Goal: Task Accomplishment & Management: Use online tool/utility

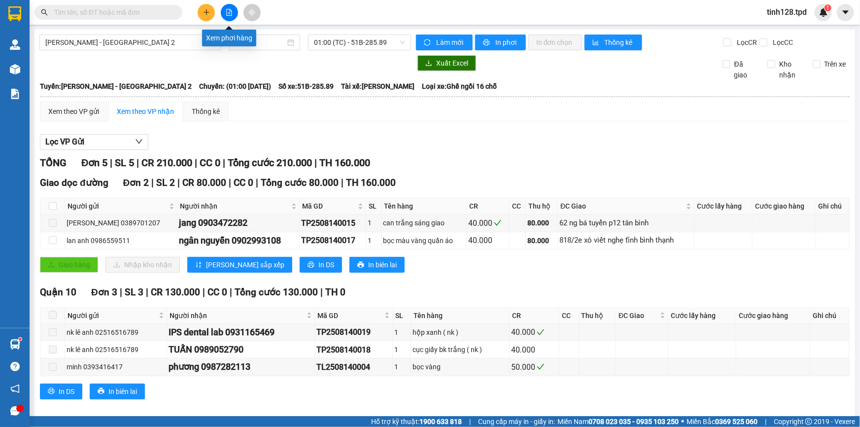
click at [232, 12] on icon "file-add" at bounding box center [229, 12] width 7 height 7
click at [339, 47] on span "01:00 (TC) - 51B-285.89" at bounding box center [359, 42] width 91 height 15
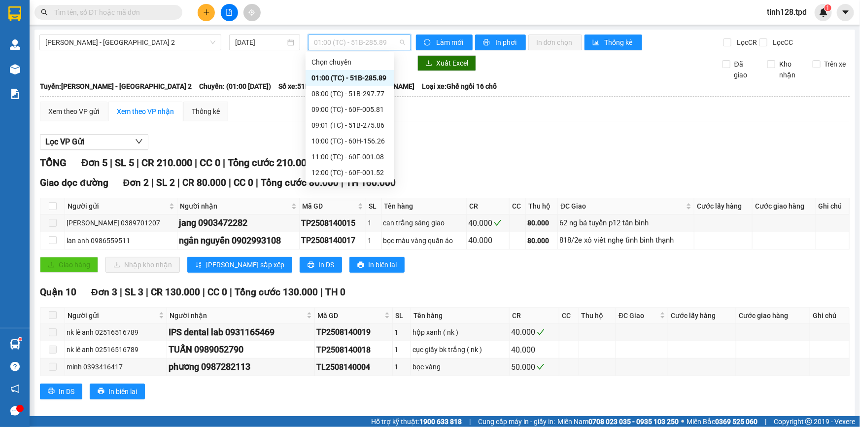
scroll to position [78, 0]
click at [358, 125] on div "14:00 (TC) - 60F-005.82" at bounding box center [349, 125] width 77 height 11
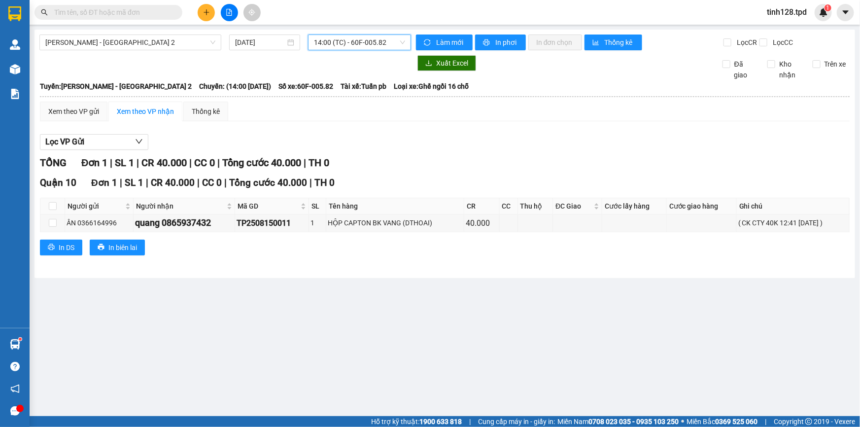
click at [365, 44] on span "14:00 (TC) - 60F-005.82" at bounding box center [359, 42] width 91 height 15
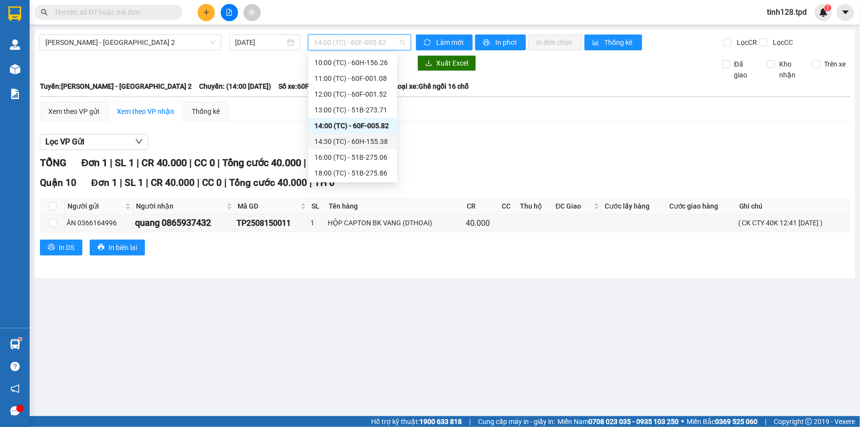
click at [370, 139] on div "14:30 (TC) - 60H-155.38" at bounding box center [352, 141] width 77 height 11
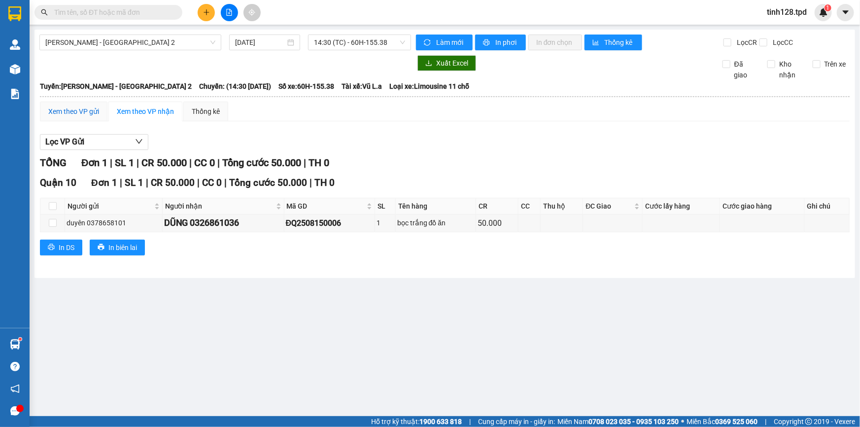
click at [84, 114] on div "Xem theo VP gửi" at bounding box center [73, 111] width 51 height 11
click at [355, 43] on span "14:30 (TC) - 60H-155.38" at bounding box center [359, 42] width 91 height 15
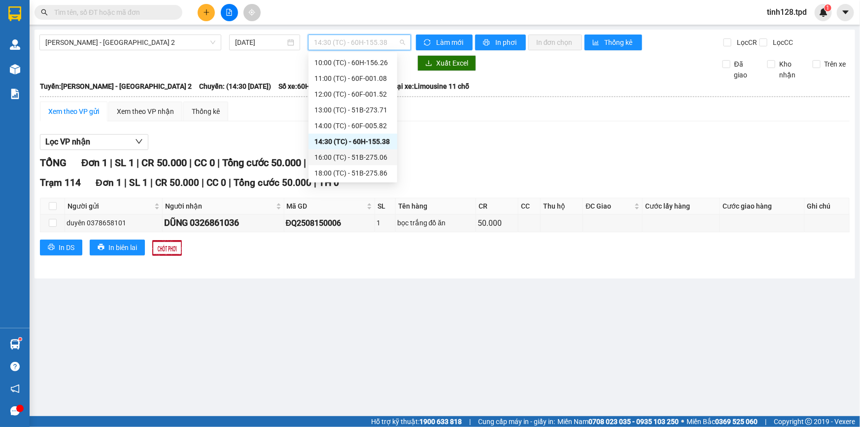
click at [364, 158] on div "16:00 (TC) - 51B-275.06" at bounding box center [352, 157] width 77 height 11
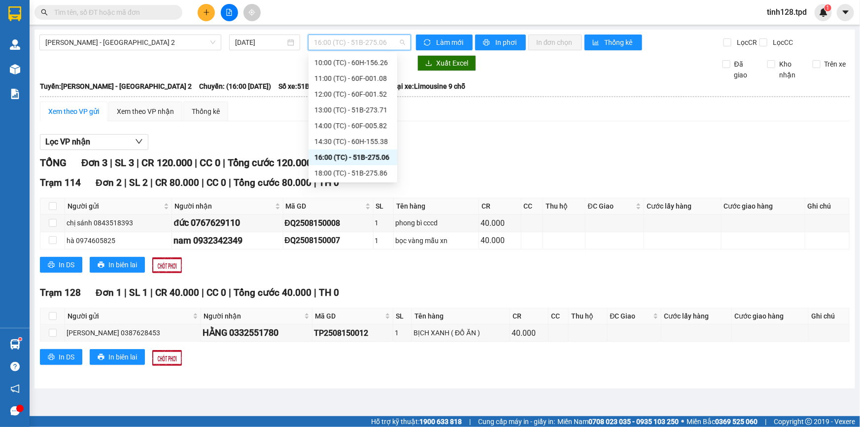
click at [351, 44] on span "16:00 (TC) - 51B-275.06" at bounding box center [359, 42] width 91 height 15
drag, startPoint x: 264, startPoint y: 121, endPoint x: 271, endPoint y: 119, distance: 7.2
click at [264, 121] on div "Xem theo VP gửi Xem theo VP nhận Thống kê Lọc VP nhận TỔNG Đơn 3 | SL 3 | CR 12…" at bounding box center [445, 240] width 810 height 276
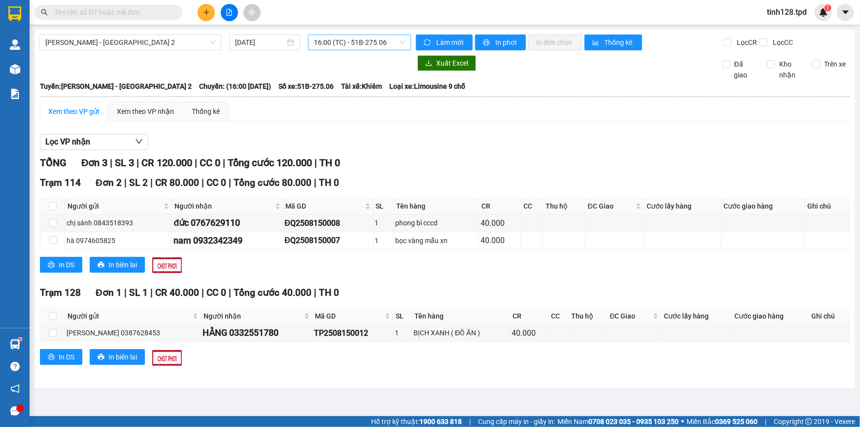
click at [351, 43] on span "16:00 (TC) - 51B-275.06" at bounding box center [359, 42] width 91 height 15
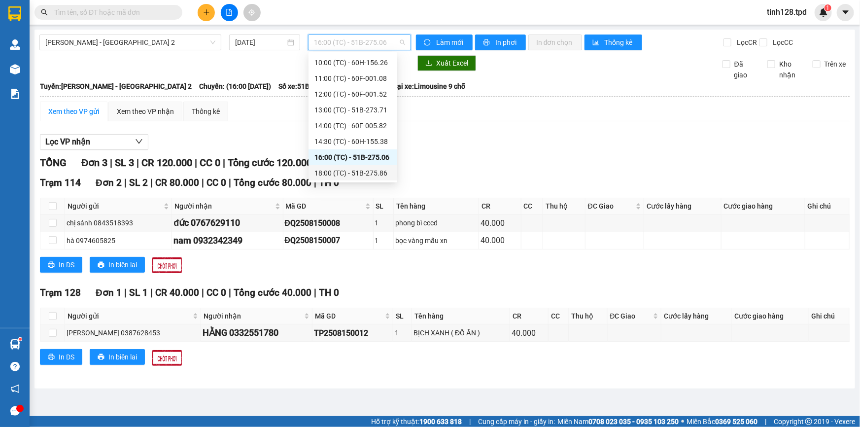
click at [361, 172] on div "18:00 (TC) - 51B-275.86" at bounding box center [352, 173] width 77 height 11
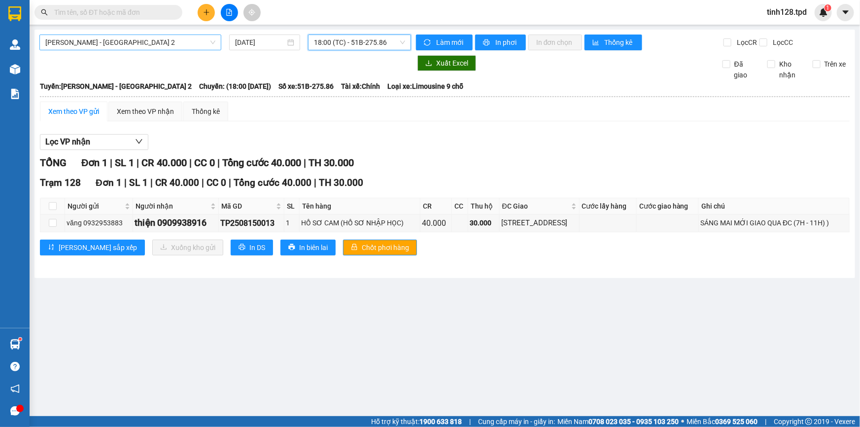
click at [119, 48] on span "[PERSON_NAME] - [GEOGRAPHIC_DATA] 2" at bounding box center [130, 42] width 170 height 15
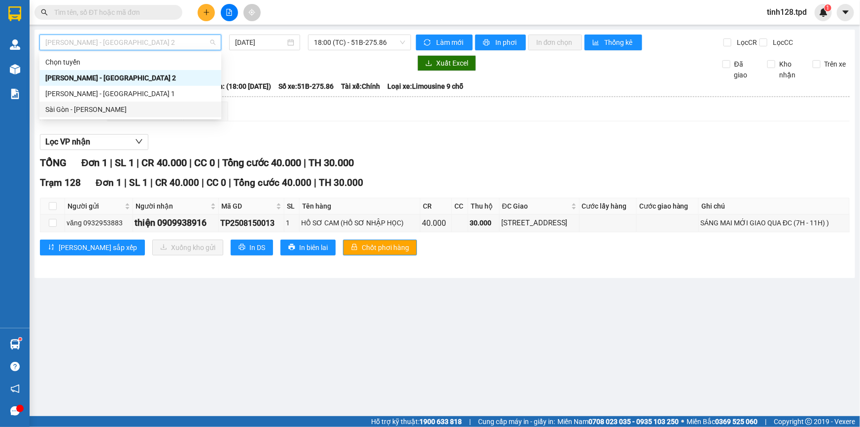
click at [105, 109] on div "Sài Gòn - [PERSON_NAME]" at bounding box center [130, 109] width 170 height 11
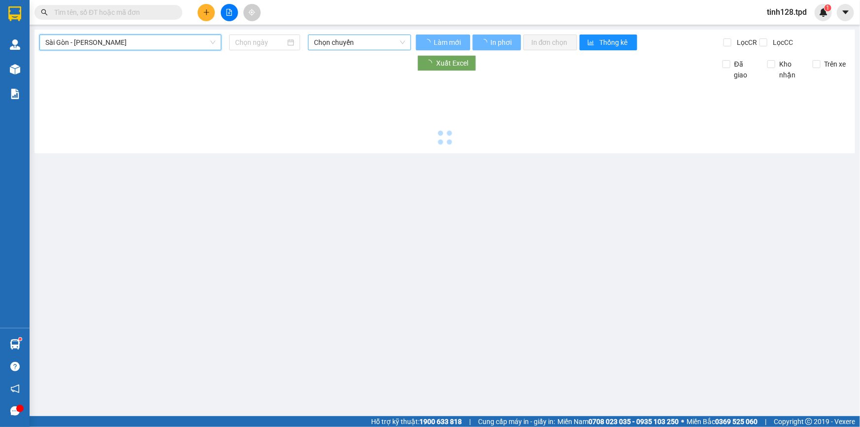
type input "[DATE]"
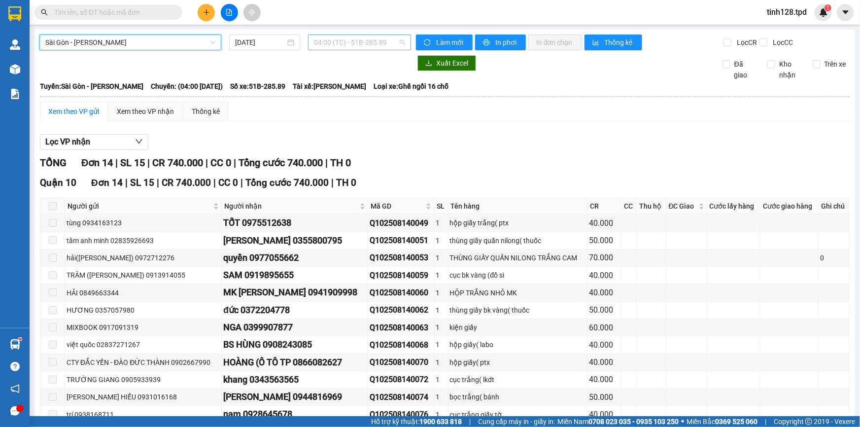
click at [352, 46] on span "04:00 (TC) - 51B-285.89" at bounding box center [359, 42] width 91 height 15
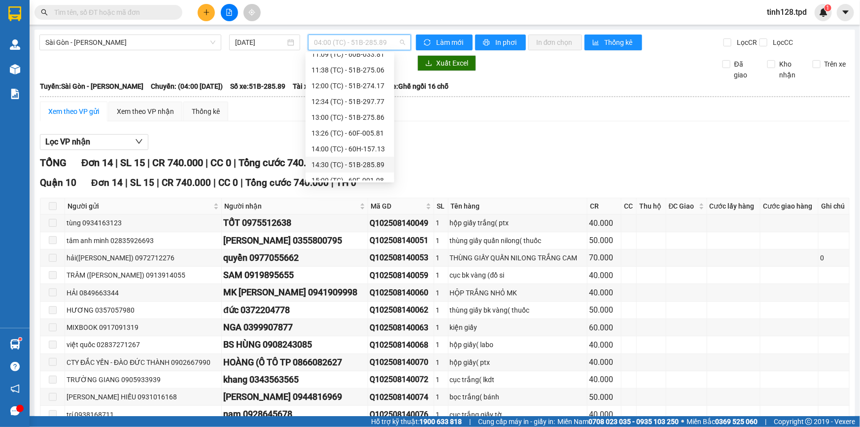
scroll to position [173, 0]
click at [370, 172] on div "16:00 (TC) - 51B-274.04" at bounding box center [349, 173] width 77 height 11
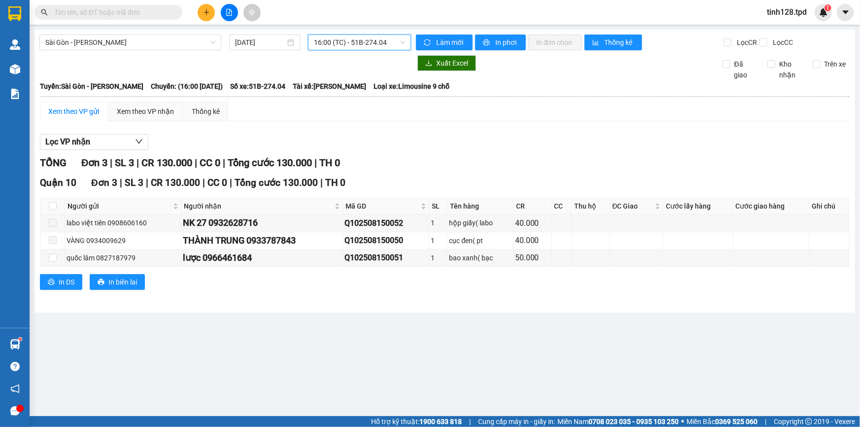
click at [327, 43] on span "16:00 (TC) - 51B-274.04" at bounding box center [359, 42] width 91 height 15
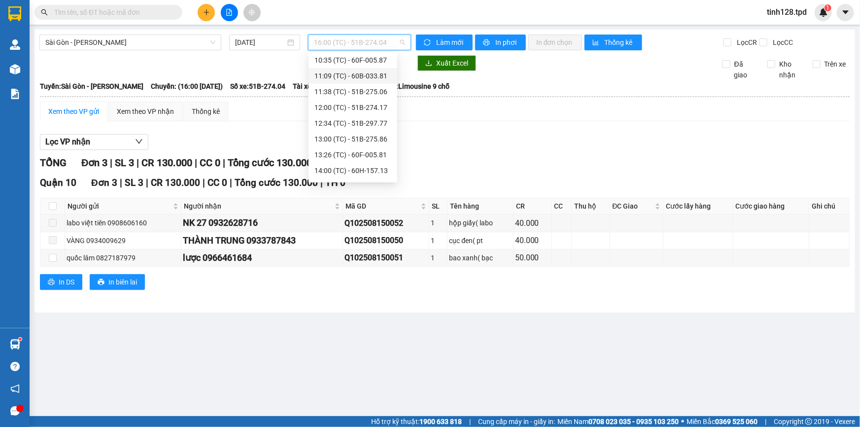
scroll to position [84, 0]
click at [466, 126] on div "Xem theo VP gửi Xem theo VP nhận Thống kê Lọc VP nhận TỔNG Đơn 3 | SL 3 | CR 13…" at bounding box center [445, 202] width 810 height 201
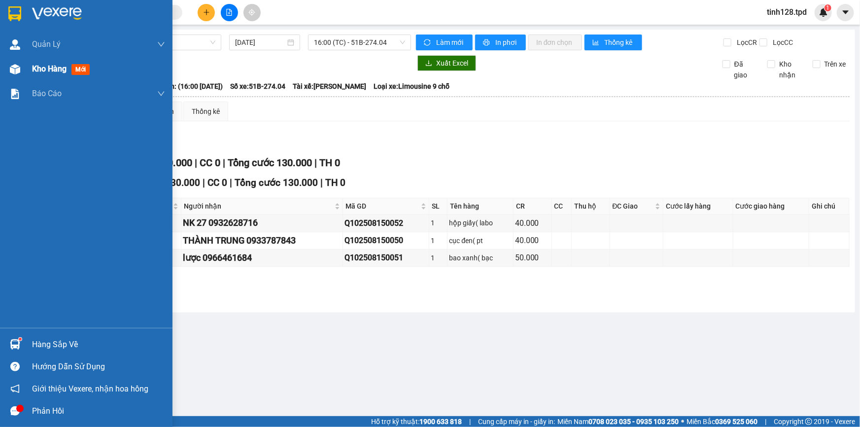
click at [49, 69] on span "Kho hàng" at bounding box center [49, 68] width 34 height 9
